Goal: Information Seeking & Learning: Learn about a topic

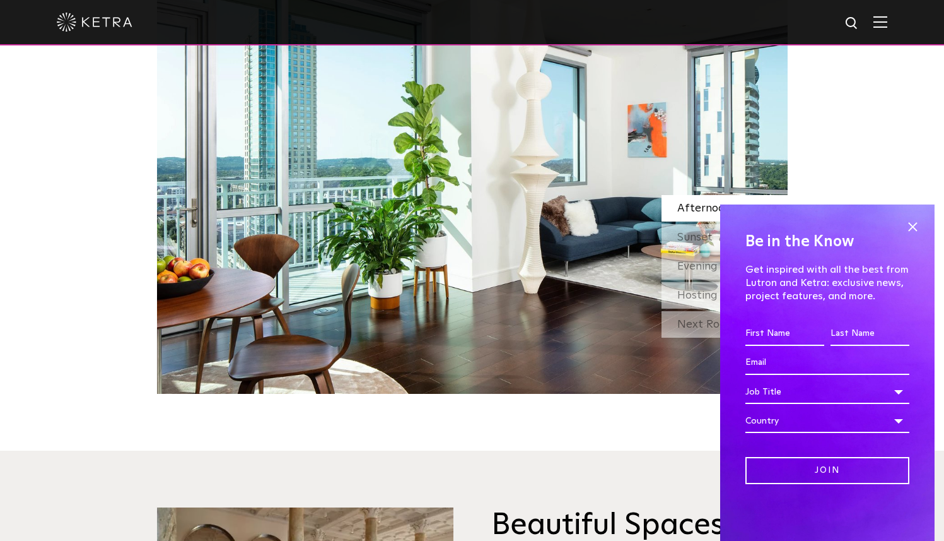
scroll to position [1218, 0]
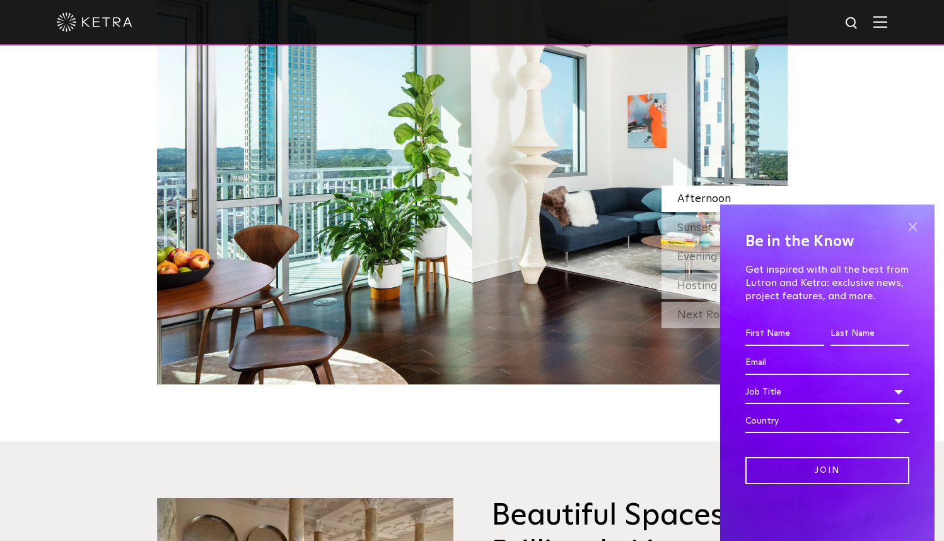
click at [911, 228] on span at bounding box center [912, 226] width 19 height 19
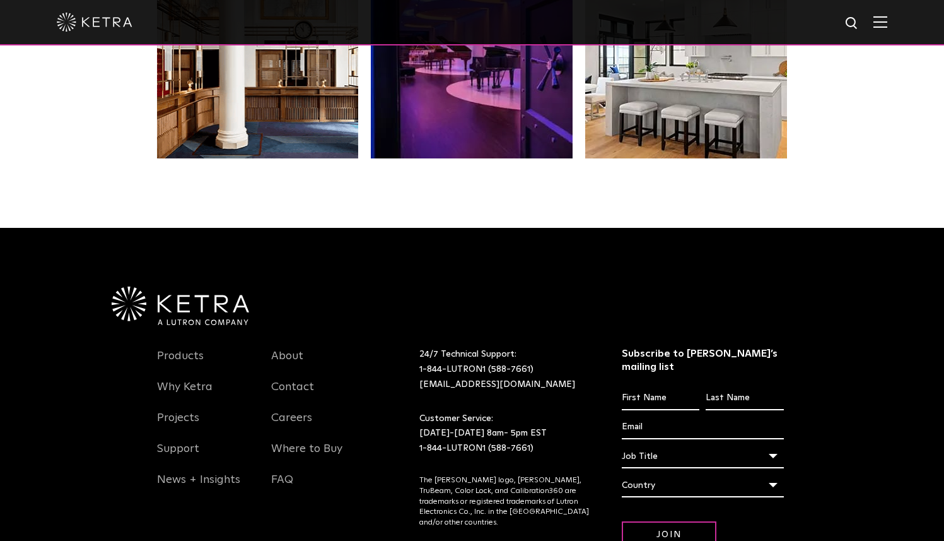
scroll to position [2559, 0]
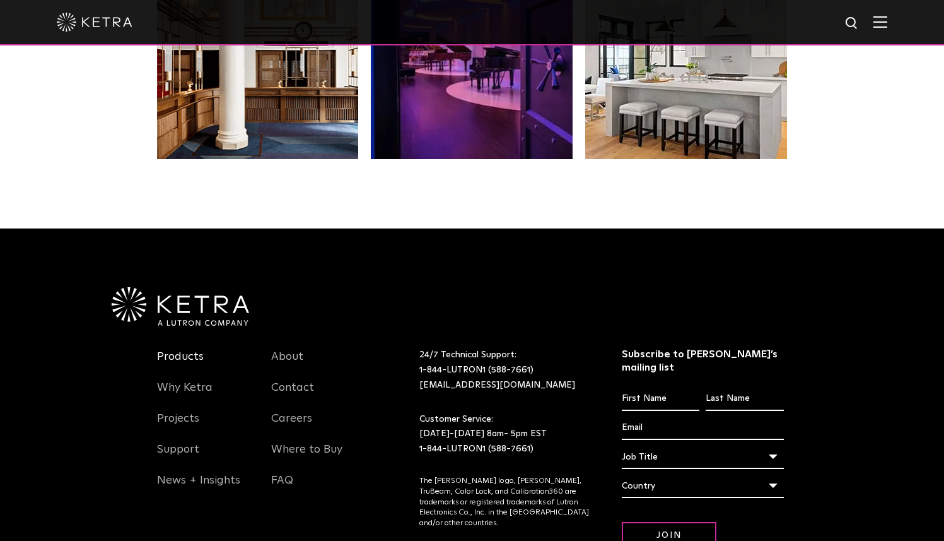
click at [187, 363] on link "Products" at bounding box center [180, 364] width 47 height 29
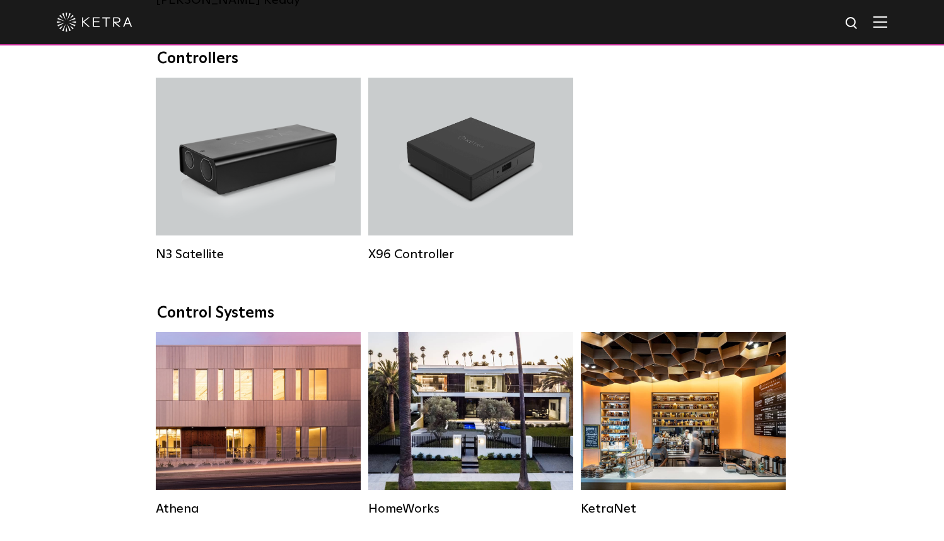
scroll to position [1502, 0]
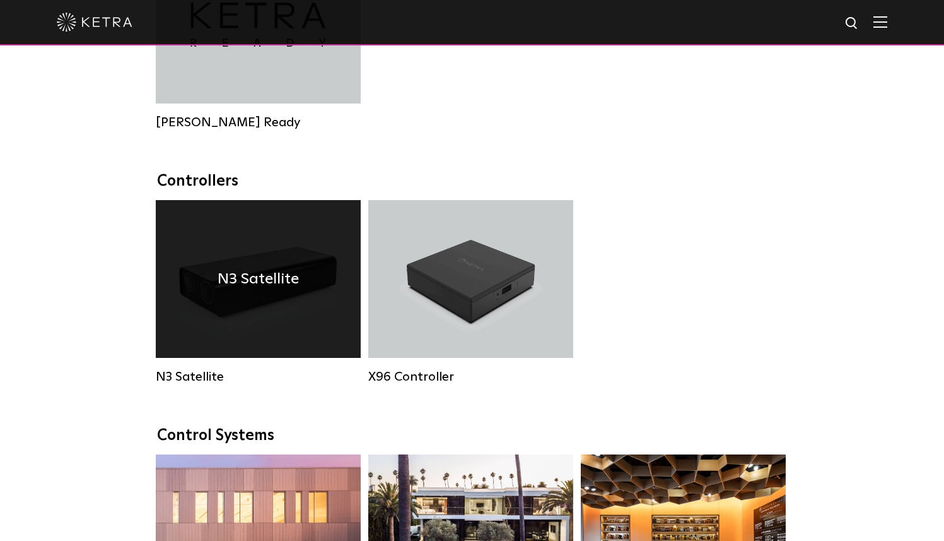
click at [326, 306] on div "N3 Satellite" at bounding box center [258, 279] width 205 height 158
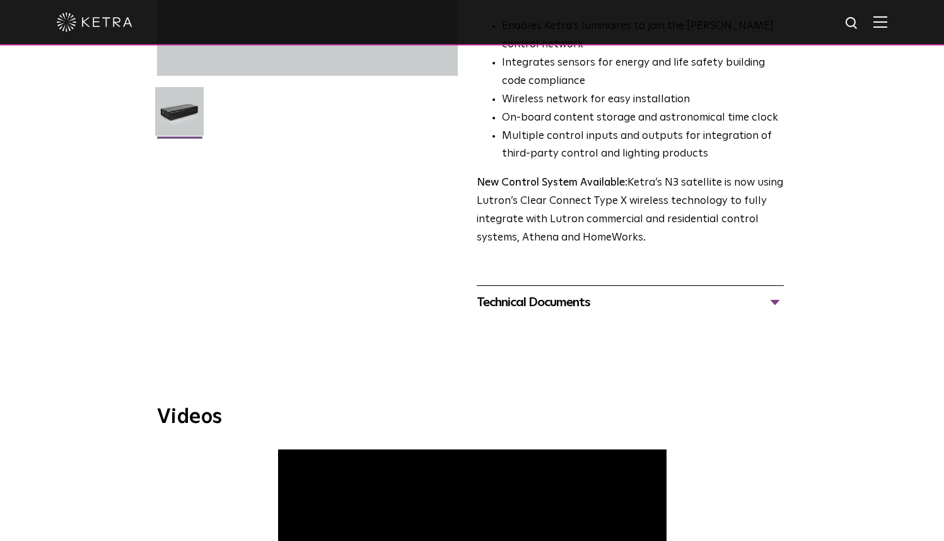
scroll to position [312, 0]
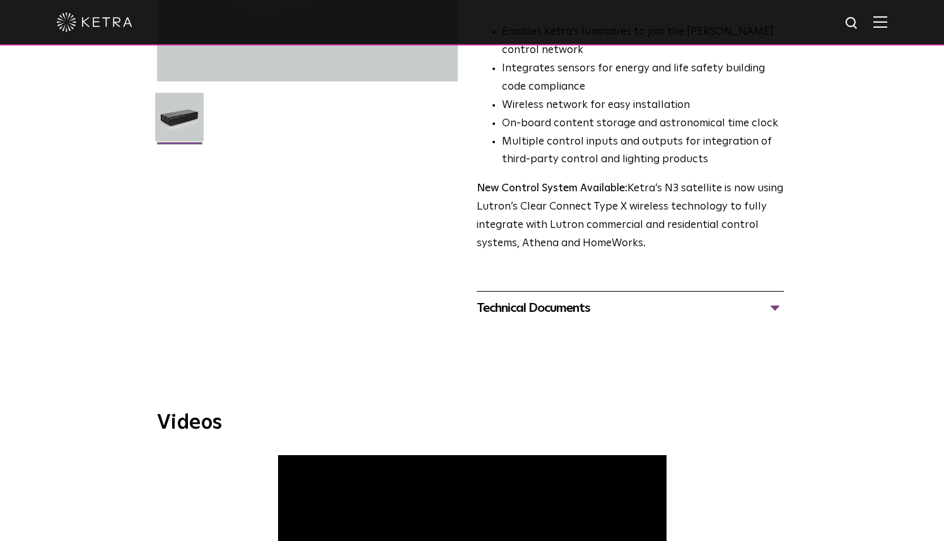
click at [777, 308] on div "Technical Documents" at bounding box center [630, 308] width 307 height 20
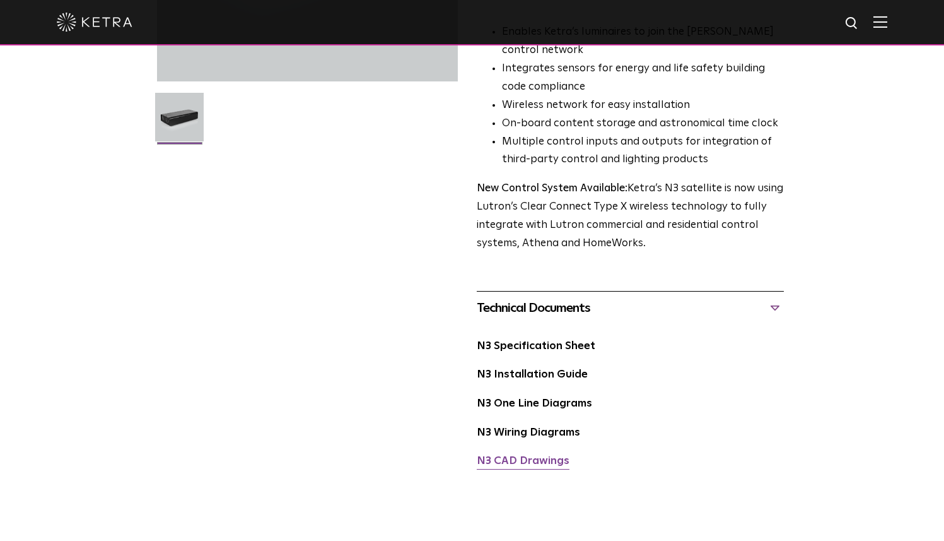
click at [524, 459] on link "N3 CAD Drawings" at bounding box center [523, 461] width 93 height 11
click at [574, 430] on link "N3 Wiring Diagrams" at bounding box center [528, 432] width 103 height 11
click at [543, 399] on link "N3 One Line Diagrams" at bounding box center [534, 403] width 115 height 11
click at [539, 380] on link "N3 Installation Guide" at bounding box center [532, 374] width 111 height 11
click at [571, 351] on link "N3 Specification Sheet" at bounding box center [536, 346] width 119 height 11
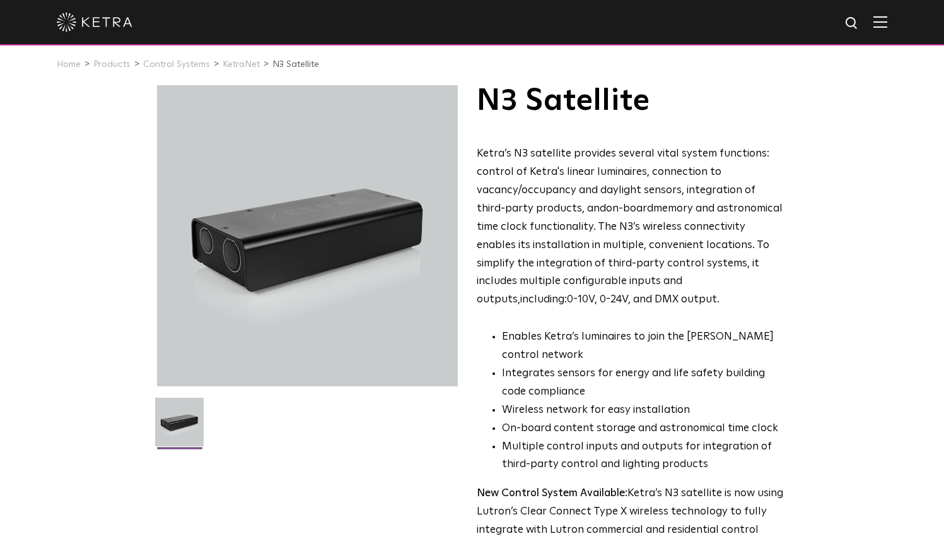
scroll to position [0, 0]
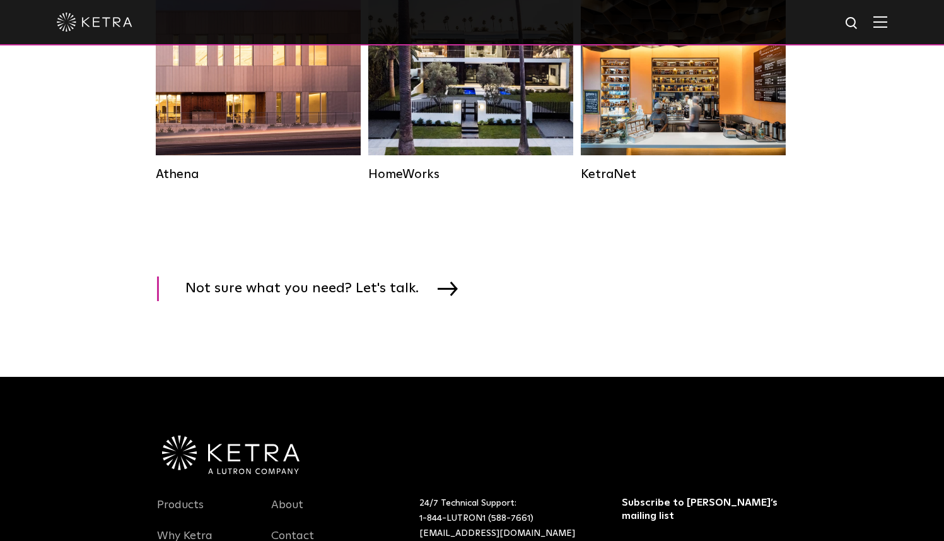
scroll to position [1502, 0]
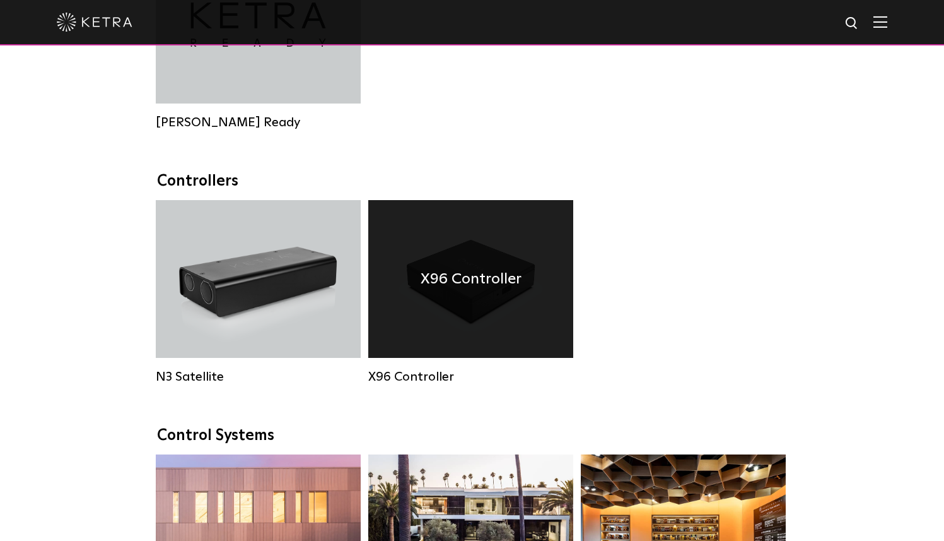
click at [515, 318] on div "X96 Controller" at bounding box center [470, 279] width 205 height 158
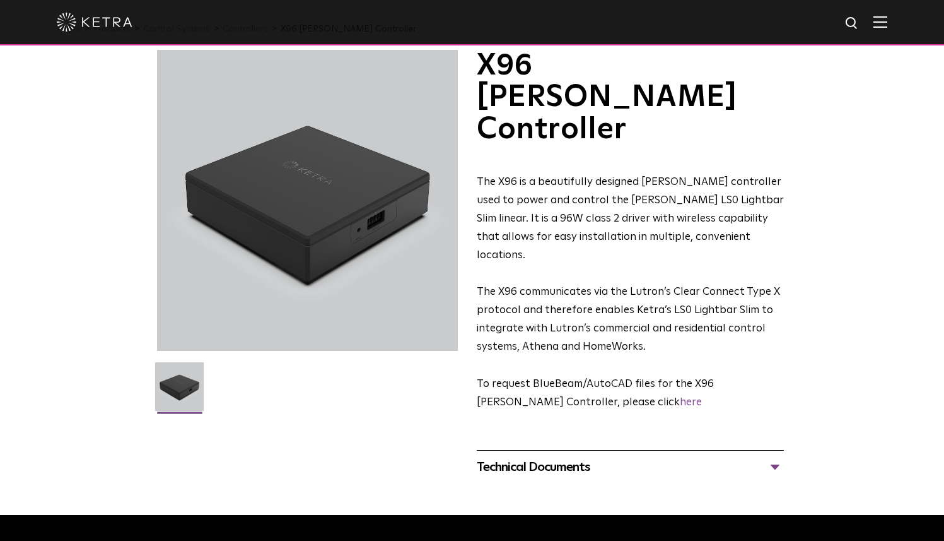
scroll to position [43, 0]
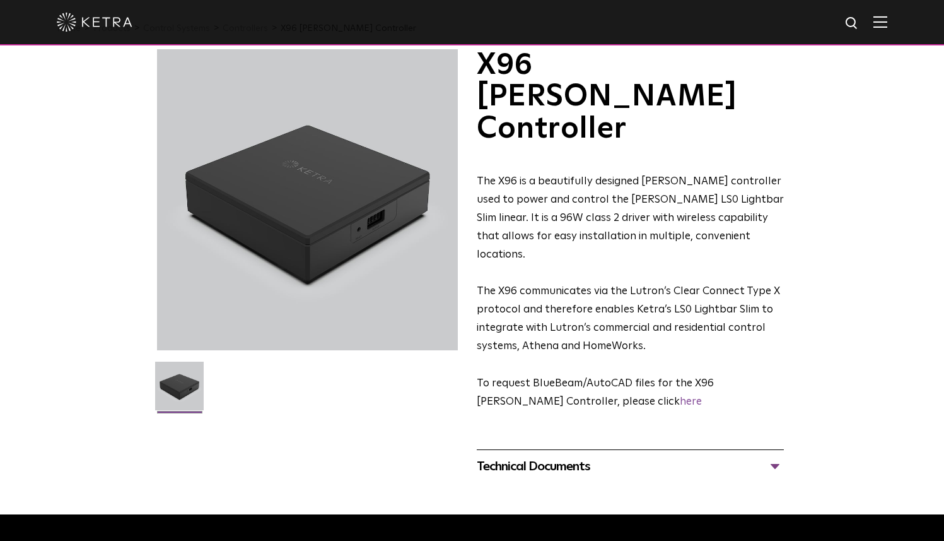
click at [771, 456] on div "Technical Documents" at bounding box center [630, 466] width 307 height 20
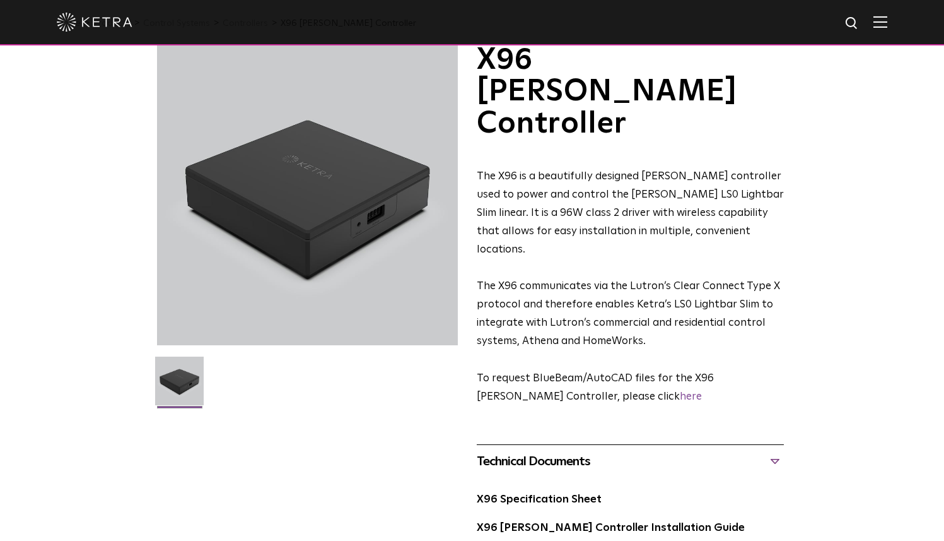
scroll to position [53, 0]
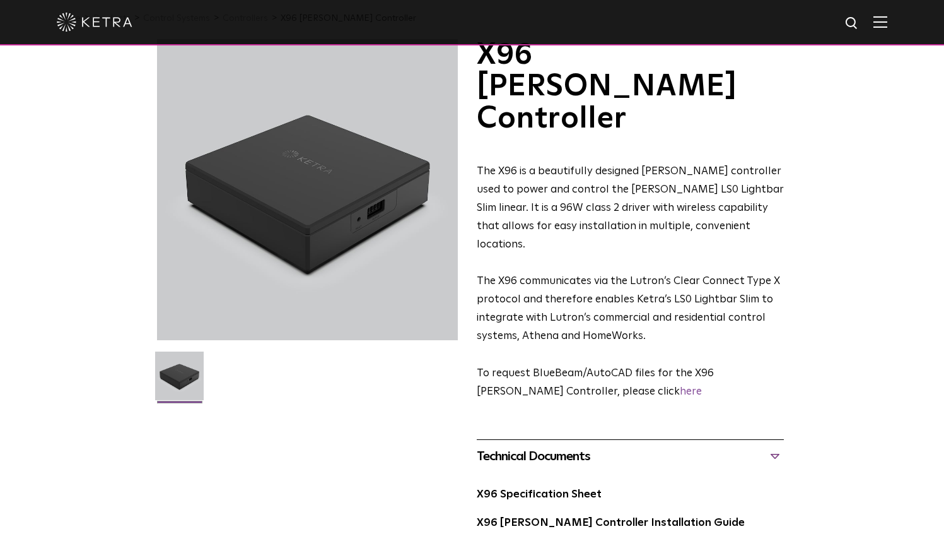
click at [690, 514] on div "X96 [PERSON_NAME] Controller Installation Guide" at bounding box center [630, 528] width 307 height 29
click at [662, 517] on link "X96 [PERSON_NAME] Controller Installation Guide" at bounding box center [611, 522] width 268 height 11
click at [585, 489] on link "X96 Specification Sheet" at bounding box center [539, 494] width 125 height 11
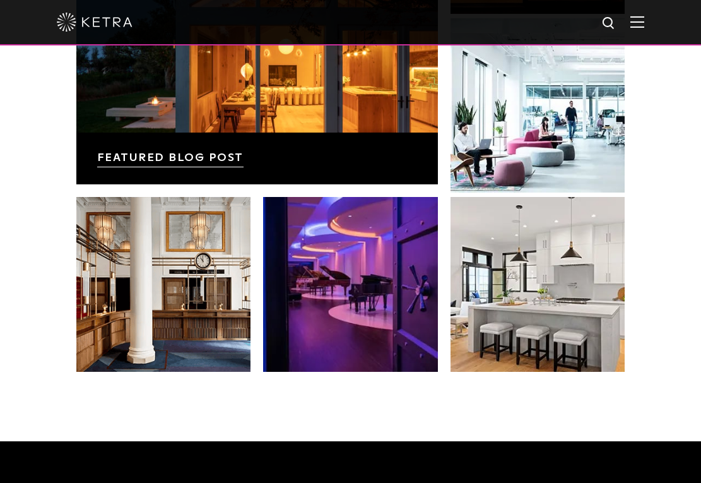
scroll to position [2414, 0]
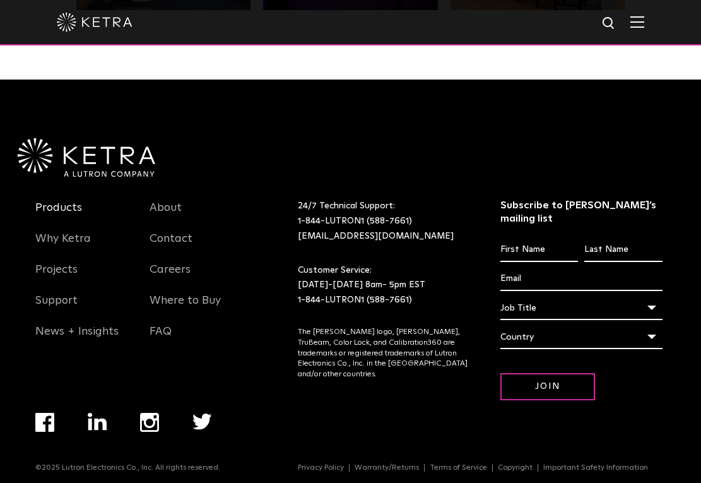
click at [68, 208] on link "Products" at bounding box center [58, 215] width 47 height 29
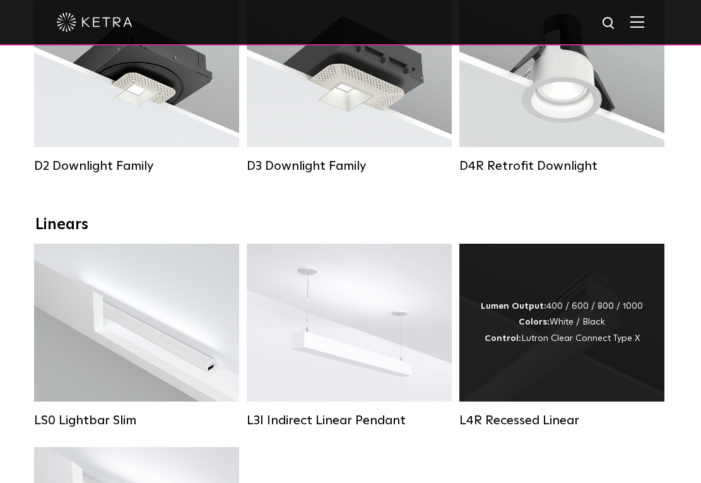
scroll to position [394, 0]
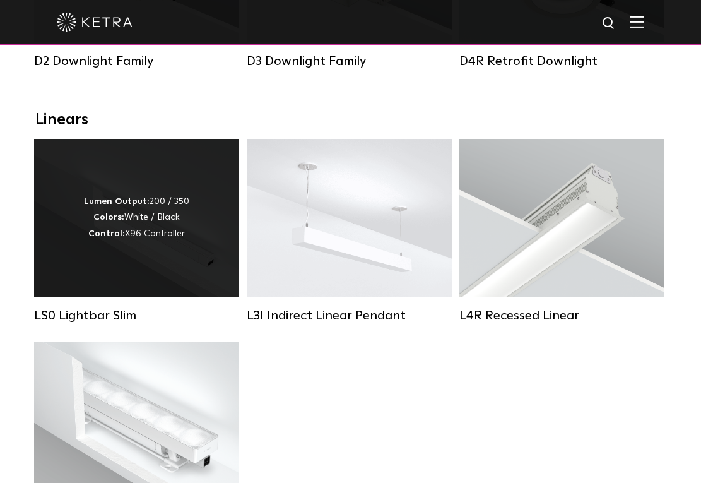
click at [130, 281] on div "Lumen Output: 200 / 350 Colors: White / Black Control: X96 Controller" at bounding box center [136, 218] width 205 height 158
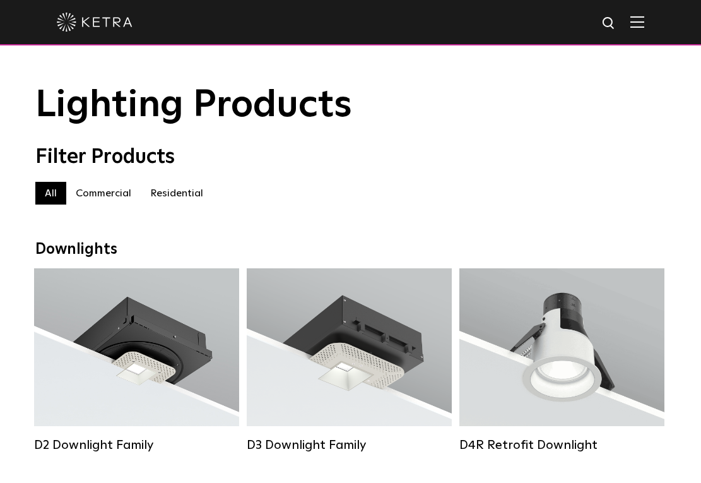
scroll to position [20, 0]
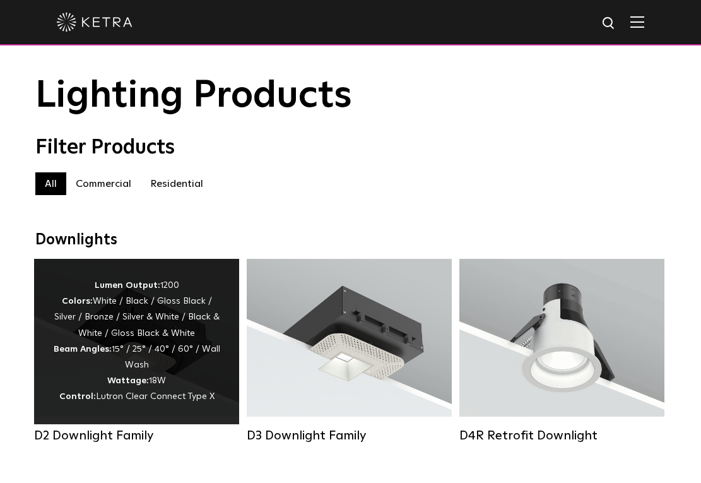
click at [146, 356] on div "Lumen Output: 1200 Colors: White / Black / Gloss Black / Silver / Bronze / Silv…" at bounding box center [136, 341] width 167 height 127
